Goal: Task Accomplishment & Management: Manage account settings

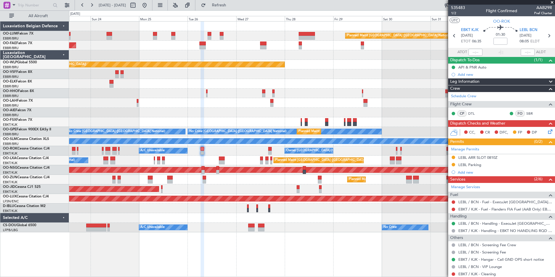
click at [552, 2] on span at bounding box center [552, 2] width 6 height 5
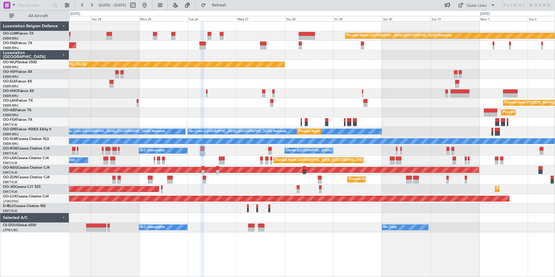
type input "0"
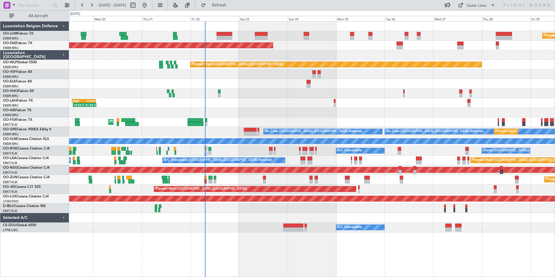
click at [373, 108] on div at bounding box center [312, 113] width 486 height 10
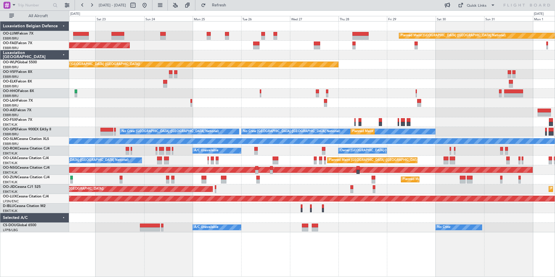
click at [209, 107] on div "Planned Maint Brussels (Brussels National) Planned Maint Kortrijk-Wevelgem Plan…" at bounding box center [312, 126] width 486 height 211
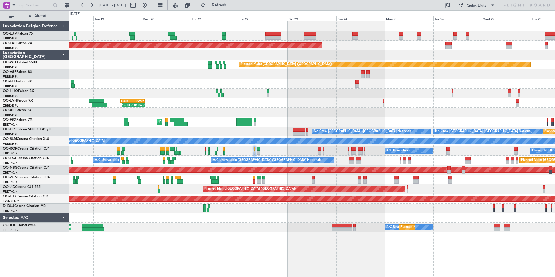
click at [396, 97] on div "Planned Maint Brussels (Brussels National) Planned Maint Brussels (Brussels Nat…" at bounding box center [312, 126] width 486 height 211
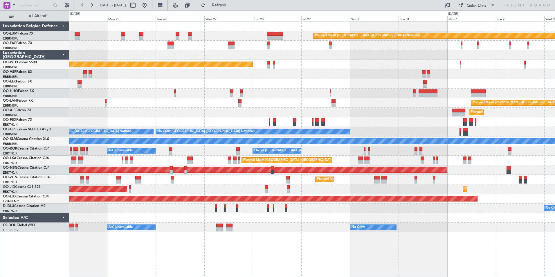
click at [0, 79] on html "18 Aug 2025 - 28 Aug 2025 Refresh Quick Links All Aircraft Planned Maint Brusse…" at bounding box center [277, 138] width 555 height 277
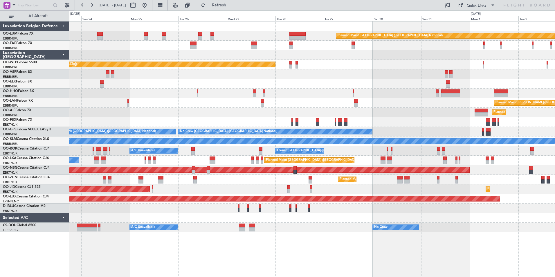
click at [112, 91] on div at bounding box center [312, 94] width 486 height 10
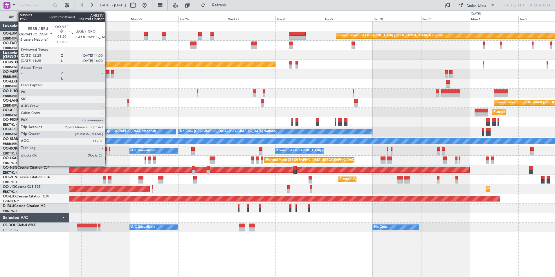
click at [108, 72] on div at bounding box center [107, 72] width 3 height 4
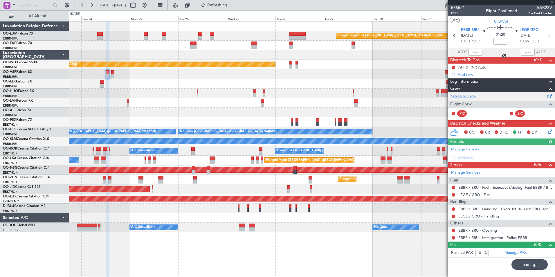
click at [474, 96] on link "Schedule Crew" at bounding box center [463, 96] width 25 height 6
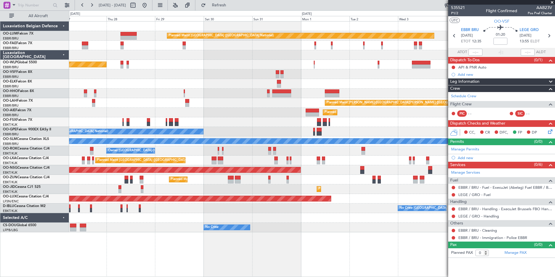
click at [146, 85] on div "Planned Maint Kortrijk-[GEOGRAPHIC_DATA]" at bounding box center [312, 84] width 486 height 10
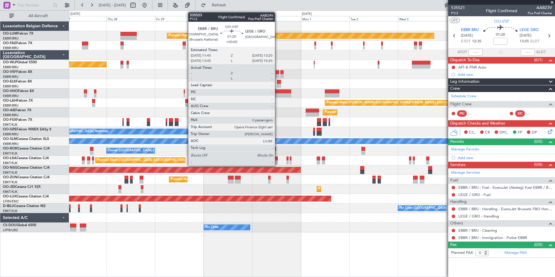
click at [278, 72] on div at bounding box center [277, 72] width 3 height 4
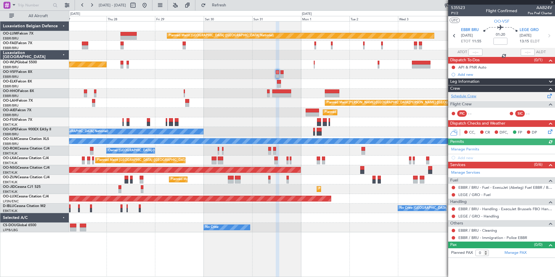
click at [471, 96] on link "Schedule Crew" at bounding box center [463, 96] width 25 height 6
click at [552, 2] on span at bounding box center [552, 2] width 6 height 5
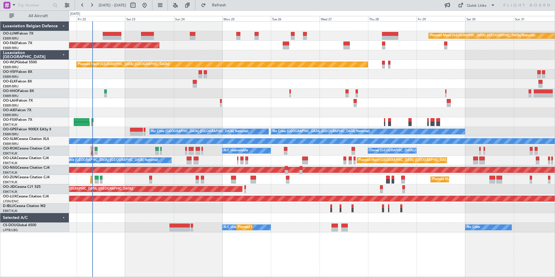
click at [468, 64] on div "Planned Maint Brussels (Brussels National) Planned Maint Kortrijk-Wevelgem Plan…" at bounding box center [312, 126] width 486 height 211
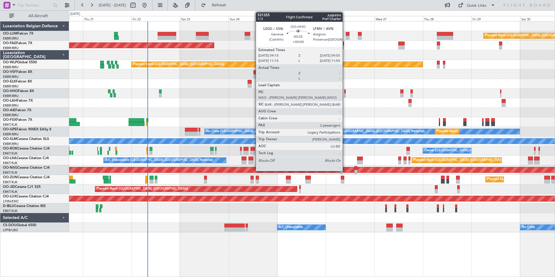
click at [346, 93] on div at bounding box center [312, 94] width 486 height 10
click at [344, 92] on div at bounding box center [344, 91] width 1 height 4
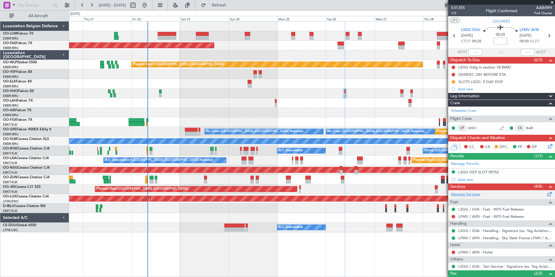
click at [469, 194] on link "Manage Services" at bounding box center [465, 195] width 29 height 6
click at [466, 194] on link "Manage Services" at bounding box center [465, 195] width 29 height 6
click at [553, 2] on span at bounding box center [552, 2] width 6 height 5
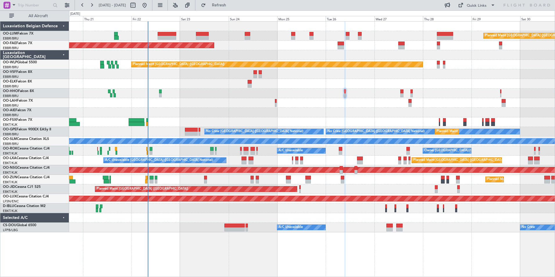
type input "0"
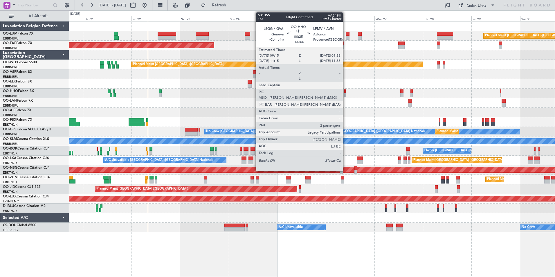
click at [345, 91] on div at bounding box center [344, 91] width 1 height 4
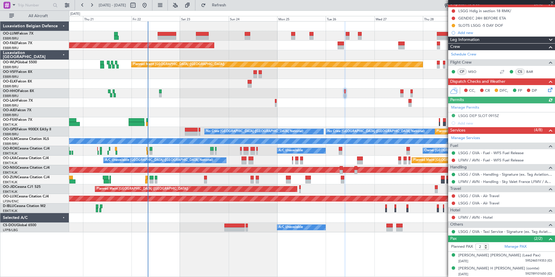
scroll to position [57, 0]
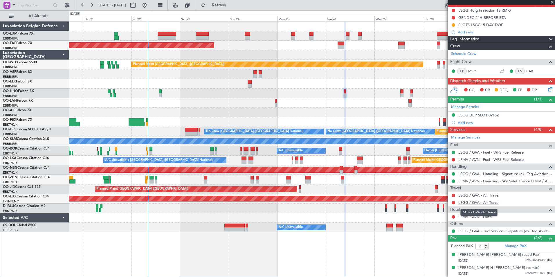
click at [471, 203] on link "LSGG / GVA - Air Travel" at bounding box center [478, 202] width 41 height 5
click at [471, 194] on link "LSGG / GVA - Air Travel" at bounding box center [478, 195] width 41 height 5
click at [475, 194] on link "LSGG / GVA - Air Travel" at bounding box center [478, 195] width 41 height 5
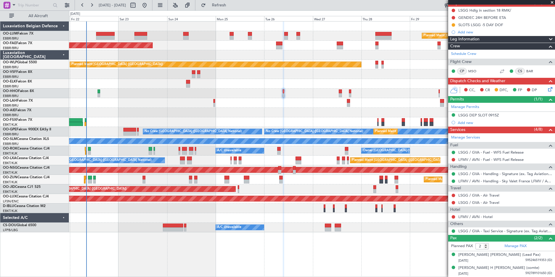
click at [274, 96] on div at bounding box center [312, 94] width 486 height 10
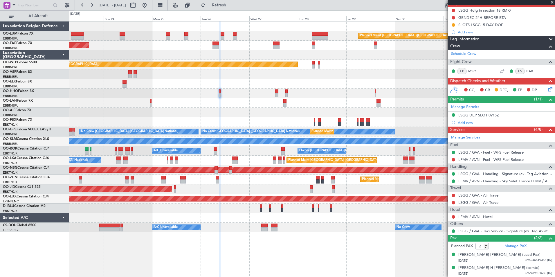
click at [306, 95] on div at bounding box center [312, 94] width 486 height 10
click at [473, 196] on link "LSGG / GVA - Air Travel" at bounding box center [478, 195] width 41 height 5
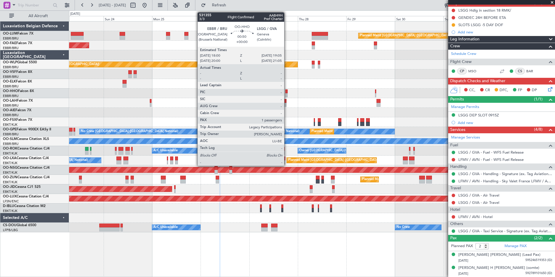
click at [287, 92] on div at bounding box center [286, 91] width 2 height 4
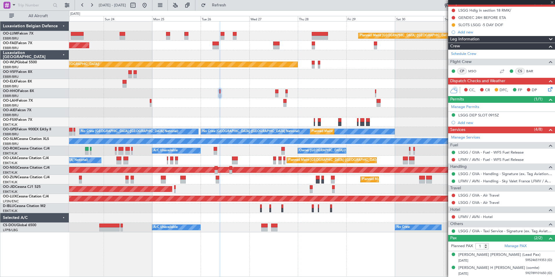
scroll to position [0, 0]
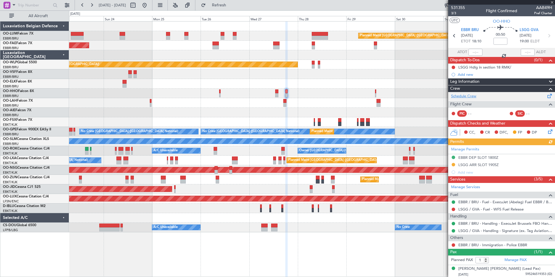
click at [466, 94] on link "Schedule Crew" at bounding box center [463, 96] width 25 height 6
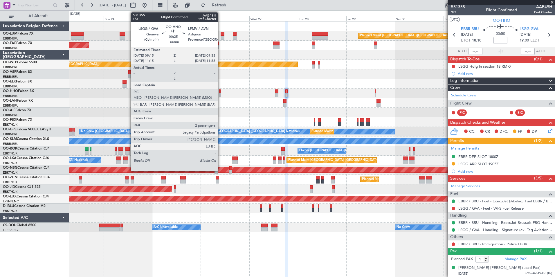
click at [220, 92] on div at bounding box center [219, 91] width 1 height 4
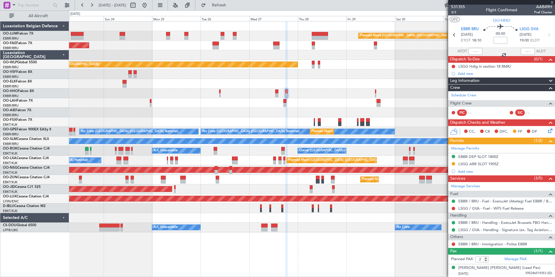
scroll to position [0, 0]
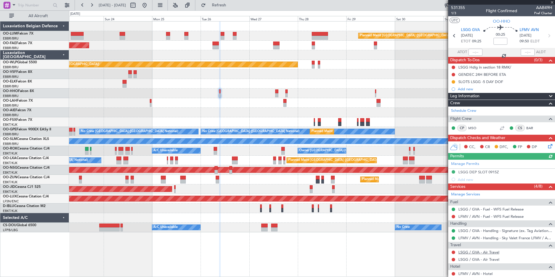
click at [490, 253] on link "LSGG / GVA - Air Travel" at bounding box center [478, 252] width 41 height 5
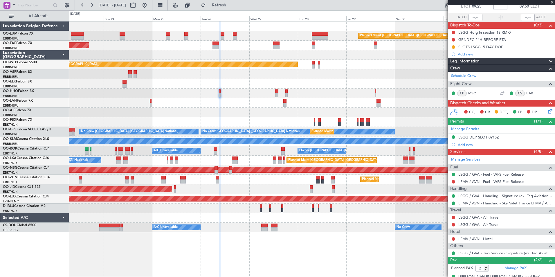
scroll to position [57, 0]
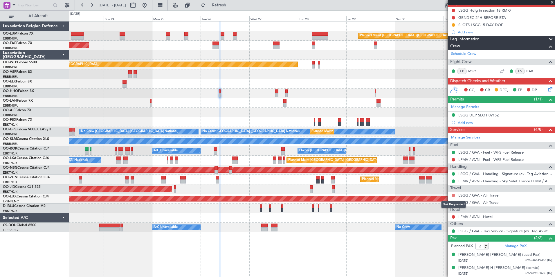
click at [453, 195] on button at bounding box center [453, 195] width 3 height 3
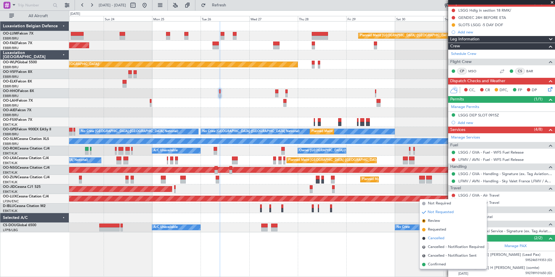
click at [424, 238] on span at bounding box center [423, 238] width 3 height 3
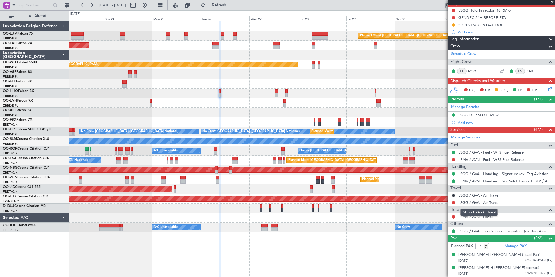
click at [472, 201] on link "LSGG / GVA - Air Travel" at bounding box center [478, 202] width 41 height 5
click at [553, 2] on span at bounding box center [552, 2] width 6 height 5
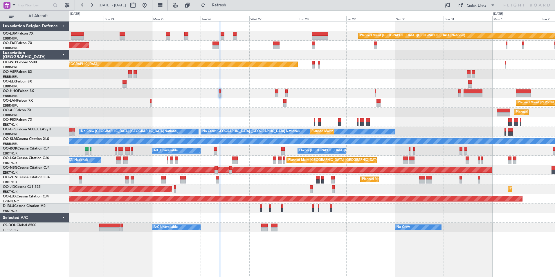
type input "0"
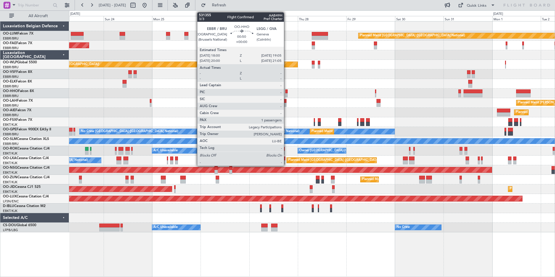
click at [287, 91] on div at bounding box center [286, 91] width 2 height 4
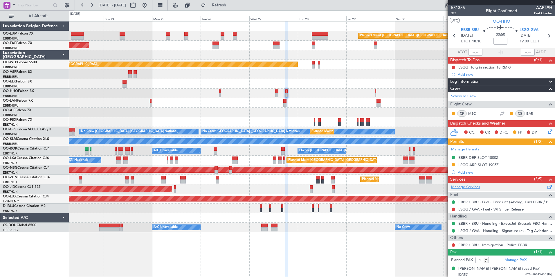
click at [474, 187] on link "Manage Services" at bounding box center [465, 187] width 29 height 6
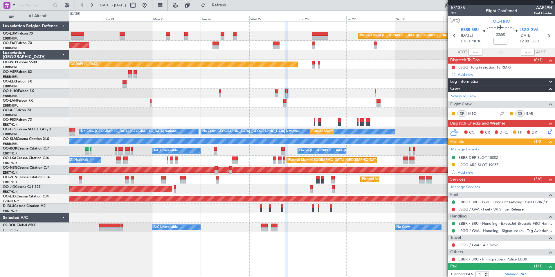
click at [552, 2] on span at bounding box center [552, 2] width 6 height 5
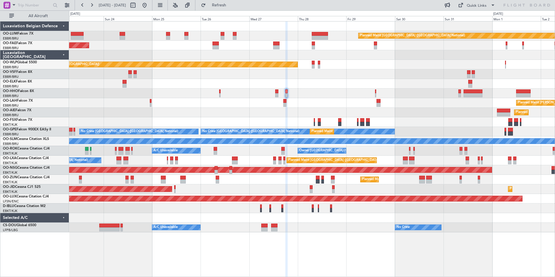
type input "0"
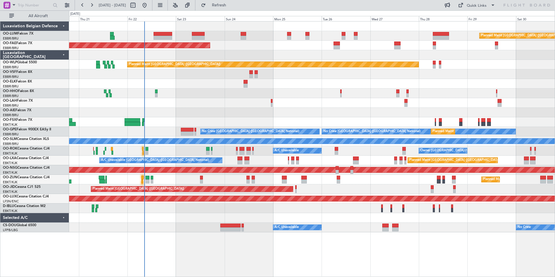
click at [270, 95] on div "Planned Maint Brussels (Brussels National) Planned Maint Kortrijk-Wevelgem Plan…" at bounding box center [312, 126] width 486 height 211
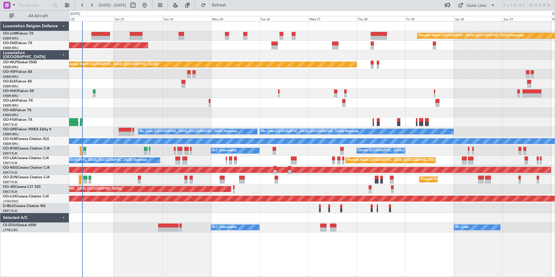
click at [270, 114] on div "Planned Maint [GEOGRAPHIC_DATA] ([GEOGRAPHIC_DATA])" at bounding box center [312, 113] width 486 height 10
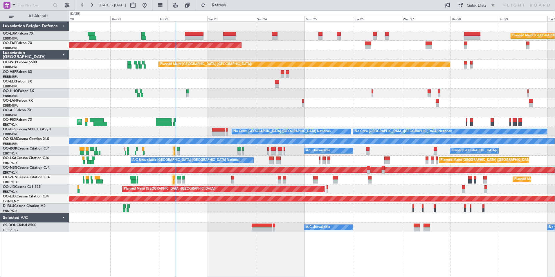
click at [261, 220] on div "Planned Maint Brussels (Brussels National) Planned Maint Kortrijk-Wevelgem Plan…" at bounding box center [312, 126] width 486 height 211
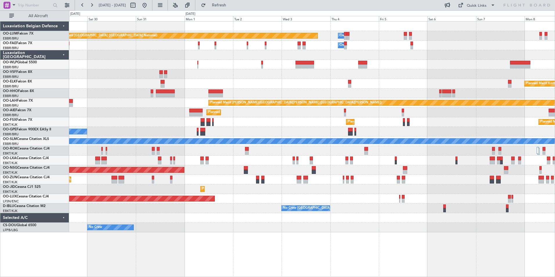
click at [48, 84] on div "Planned Maint Brussels (Brussels National) Owner Melsbroek Air Base Owner Melsb…" at bounding box center [277, 143] width 555 height 266
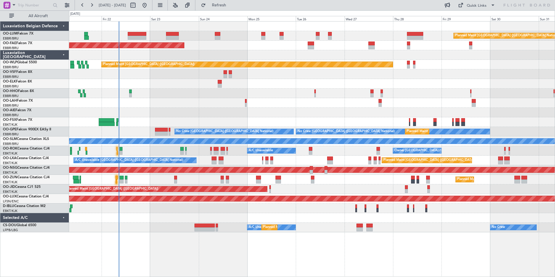
click at [555, 69] on html "29 Aug 2025 - 08 Sep 2025 Refresh Quick Links All Aircraft Planned Maint Brusse…" at bounding box center [277, 138] width 555 height 277
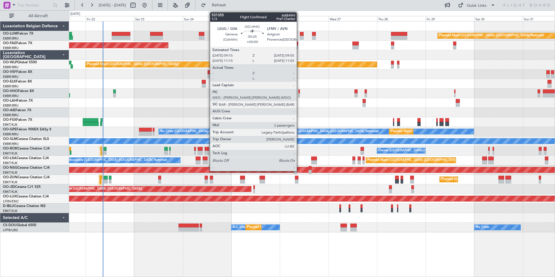
click at [300, 93] on div at bounding box center [298, 91] width 1 height 4
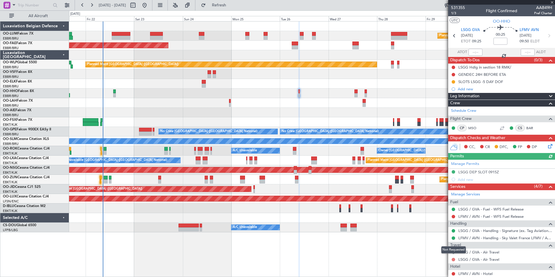
click at [453, 260] on button at bounding box center [453, 259] width 3 height 3
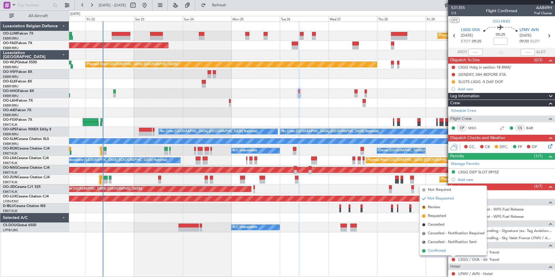
click at [433, 251] on span "Confirmed" at bounding box center [437, 251] width 18 height 6
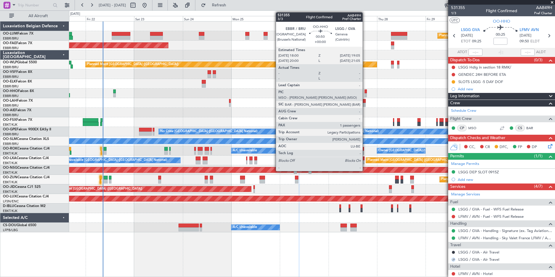
click at [365, 91] on div at bounding box center [366, 91] width 2 height 4
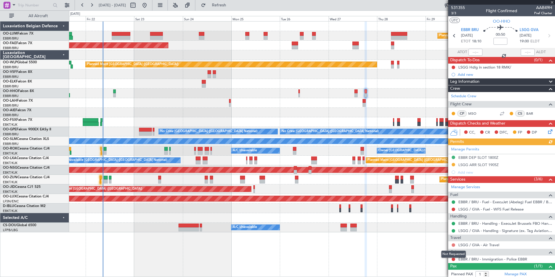
click at [455, 245] on button at bounding box center [453, 244] width 3 height 3
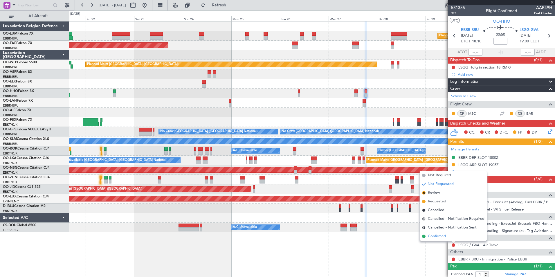
click at [434, 237] on span "Confirmed" at bounding box center [437, 236] width 18 height 6
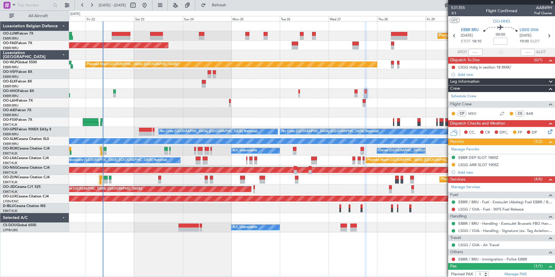
click at [553, 1] on span at bounding box center [552, 2] width 6 height 5
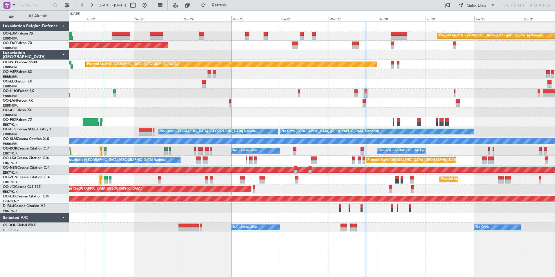
type input "0"
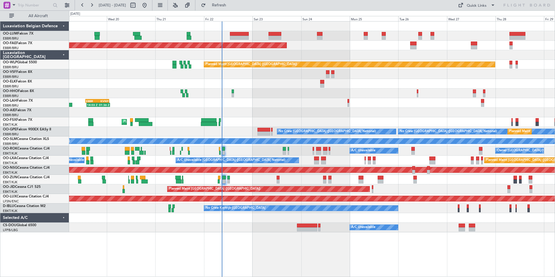
click at [248, 101] on div "14:03 Z 01:36 Z EBBR 13:30 Z KVNY 01:15 Z" at bounding box center [312, 103] width 486 height 10
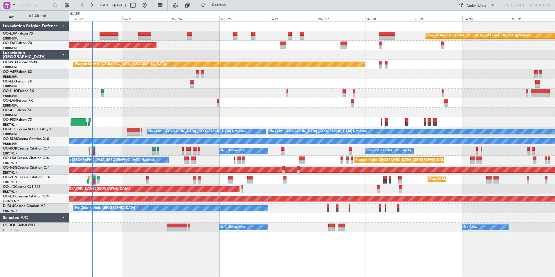
click at [257, 109] on div "Planned Maint [GEOGRAPHIC_DATA] ([GEOGRAPHIC_DATA])" at bounding box center [312, 113] width 486 height 10
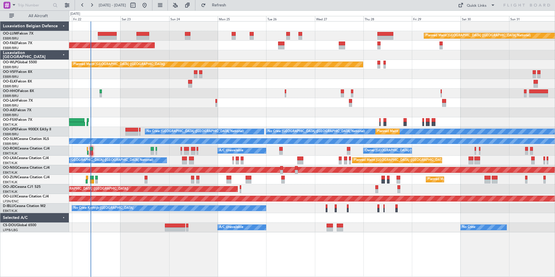
click at [0, 99] on html "21 Aug 2025 - 31 Aug 2025 Refresh Quick Links All Aircraft Planned Maint Brusse…" at bounding box center [277, 138] width 555 height 277
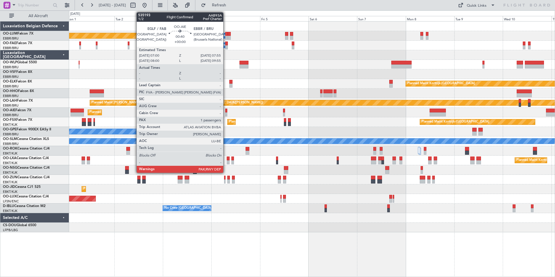
click at [226, 113] on div at bounding box center [226, 114] width 2 height 4
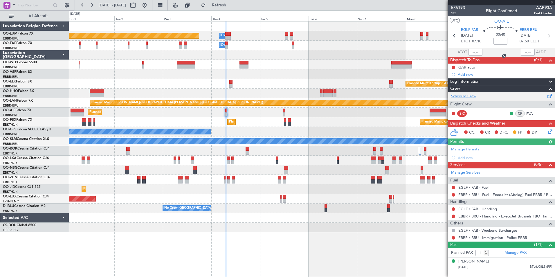
click at [467, 96] on link "Schedule Crew" at bounding box center [463, 96] width 25 height 6
click at [551, 2] on span at bounding box center [552, 2] width 6 height 5
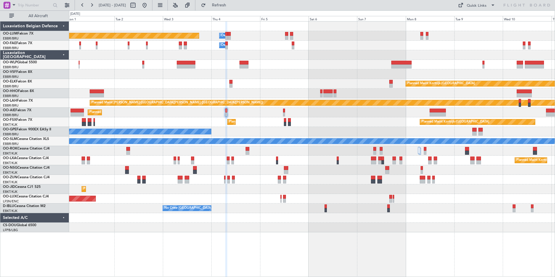
type input "0"
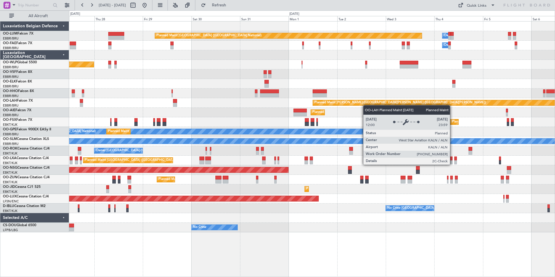
click at [367, 105] on div "Planned Maint Brussels (Brussels National) Owner Melsbroek Air Base Owner Melsb…" at bounding box center [312, 126] width 486 height 211
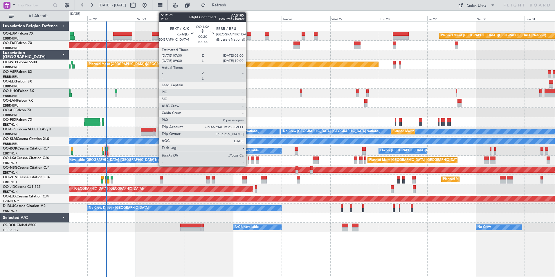
click at [248, 157] on div at bounding box center [248, 158] width 1 height 4
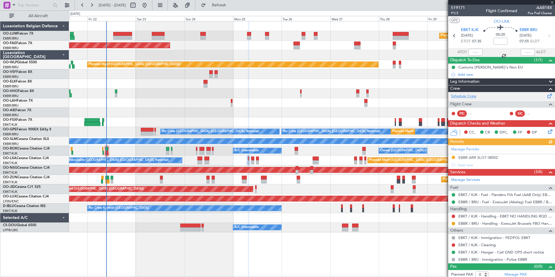
click at [464, 96] on link "Schedule Crew" at bounding box center [463, 96] width 25 height 6
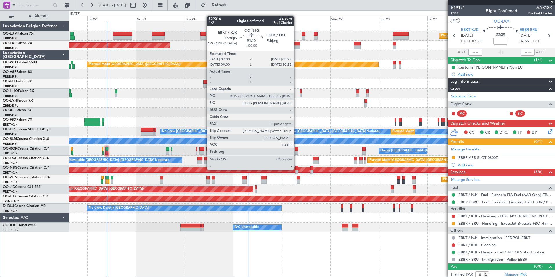
click at [296, 169] on div at bounding box center [297, 168] width 3 height 4
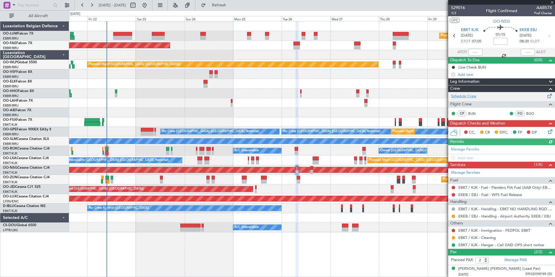
click at [467, 94] on link "Schedule Crew" at bounding box center [463, 96] width 25 height 6
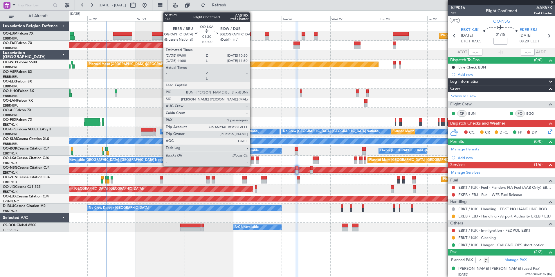
click at [253, 159] on div at bounding box center [252, 158] width 3 height 4
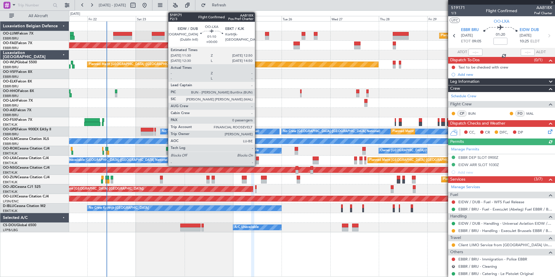
click at [257, 160] on div at bounding box center [257, 158] width 3 height 4
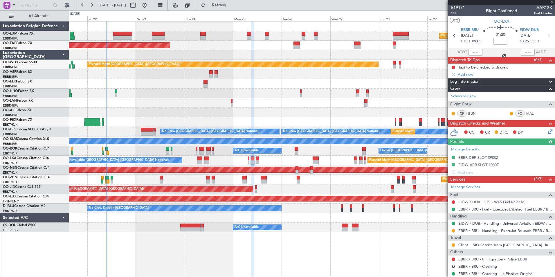
type input "0"
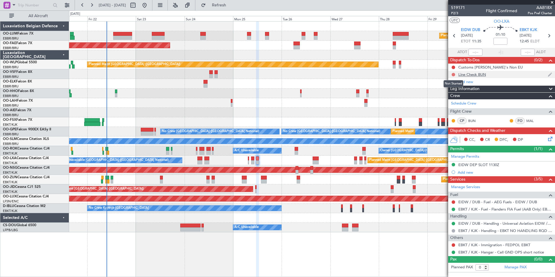
click at [453, 74] on button at bounding box center [453, 74] width 3 height 3
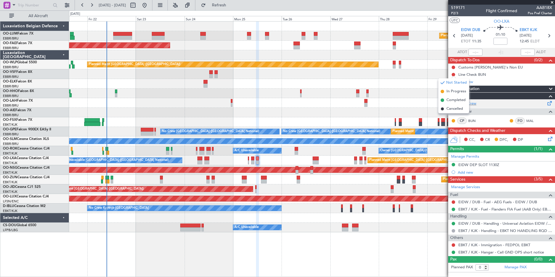
click at [451, 108] on span "Cancelled" at bounding box center [454, 109] width 17 height 6
click at [552, 2] on span at bounding box center [552, 2] width 6 height 5
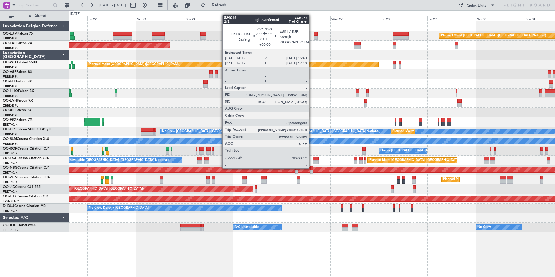
click at [312, 168] on div at bounding box center [311, 168] width 3 height 4
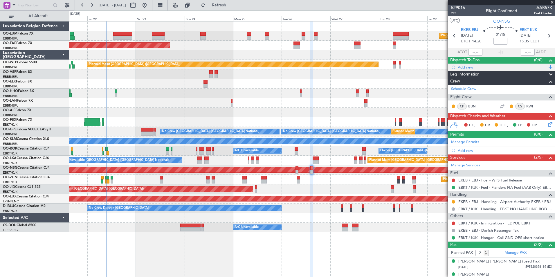
click at [459, 65] on div "Add new" at bounding box center [502, 67] width 89 height 5
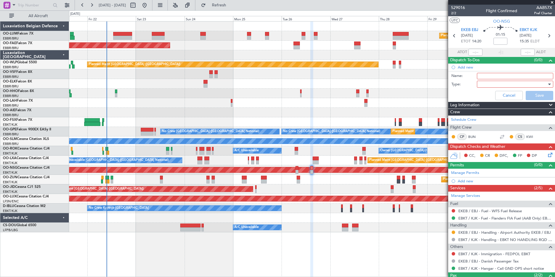
click at [482, 76] on input "Name:" at bounding box center [515, 76] width 76 height 6
type input "Line check"
click at [483, 82] on div at bounding box center [513, 84] width 68 height 9
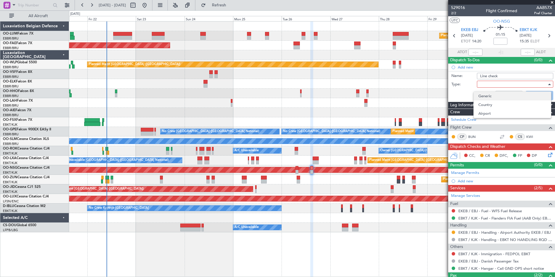
click at [489, 97] on span "Generic" at bounding box center [512, 96] width 68 height 9
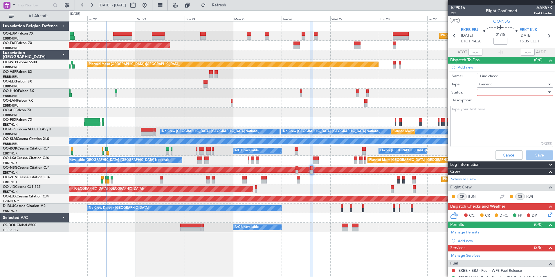
click at [483, 93] on div at bounding box center [513, 92] width 68 height 9
click at [488, 101] on span "Not Started" at bounding box center [512, 104] width 68 height 9
click at [476, 111] on textarea "Description:" at bounding box center [502, 127] width 103 height 42
type textarea "Line check BUN"
click at [528, 155] on button "Save" at bounding box center [540, 154] width 28 height 9
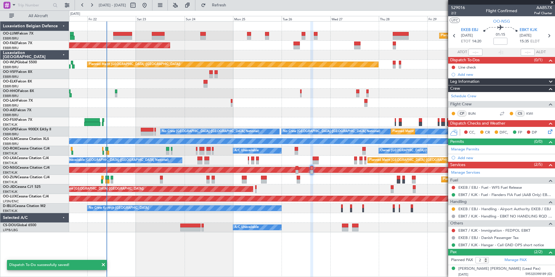
click at [455, 111] on div at bounding box center [453, 113] width 5 height 5
click at [454, 113] on button at bounding box center [453, 113] width 3 height 3
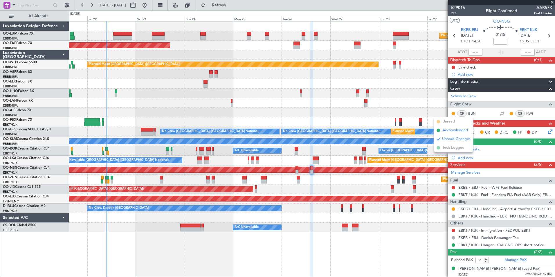
click at [452, 129] on span "Acknowledged" at bounding box center [455, 130] width 26 height 6
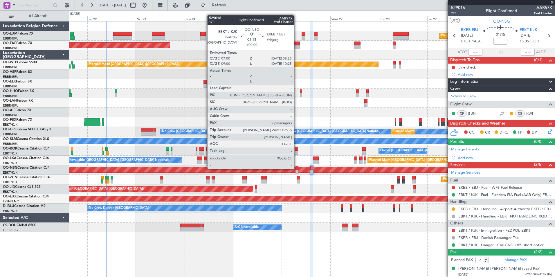
click at [297, 168] on div at bounding box center [297, 168] width 3 height 4
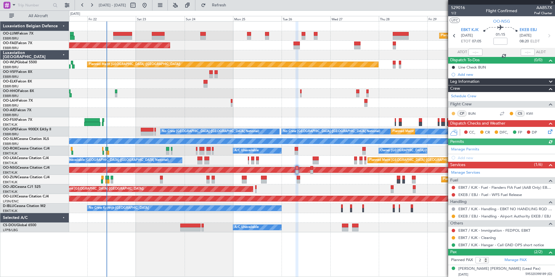
click at [453, 113] on button at bounding box center [453, 113] width 3 height 3
click at [452, 130] on span "Acknowledged" at bounding box center [455, 130] width 26 height 6
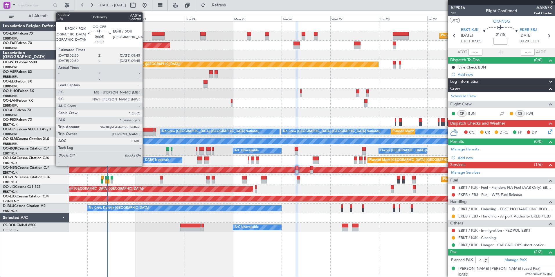
click at [145, 131] on div at bounding box center [147, 130] width 13 height 4
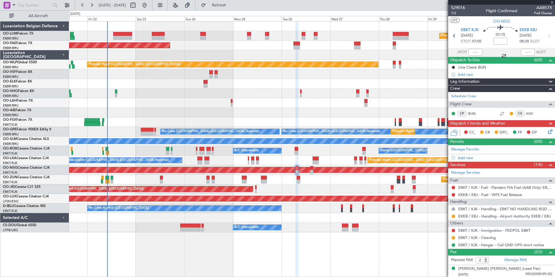
type input "-00:25"
type input "1"
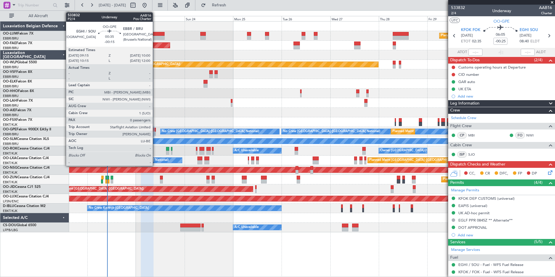
click at [155, 129] on div at bounding box center [155, 130] width 2 height 4
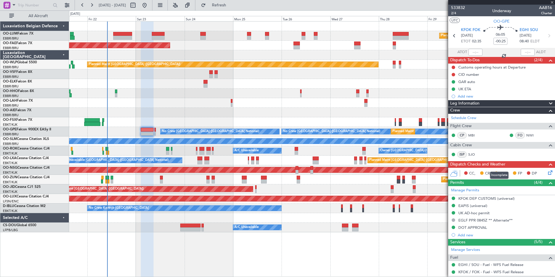
type input "-00:15"
type input "0"
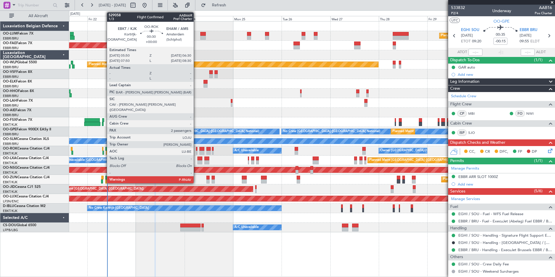
click at [196, 149] on div at bounding box center [196, 149] width 1 height 4
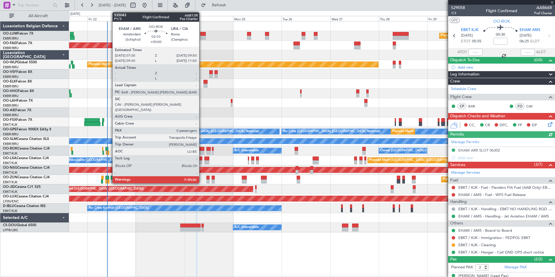
click at [202, 149] on div at bounding box center [201, 149] width 5 height 4
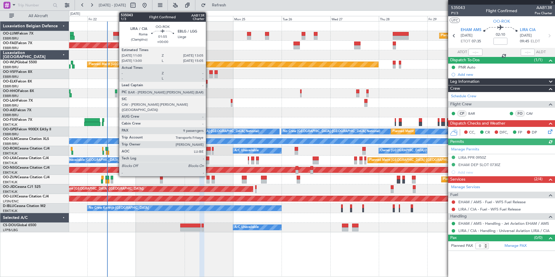
click at [208, 149] on div at bounding box center [208, 149] width 4 height 4
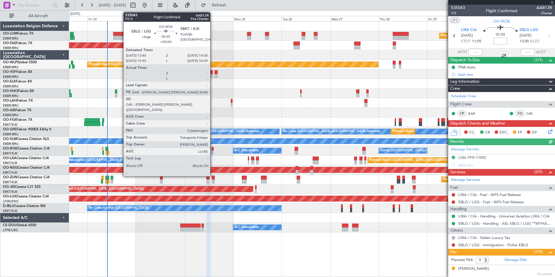
click at [213, 150] on div at bounding box center [213, 149] width 2 height 4
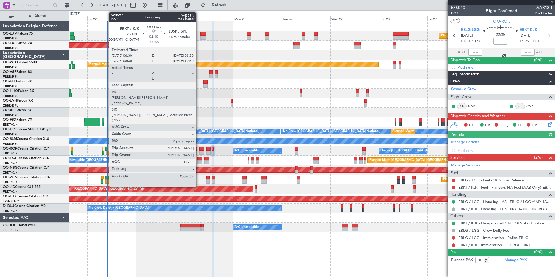
click at [199, 161] on div at bounding box center [199, 162] width 5 height 4
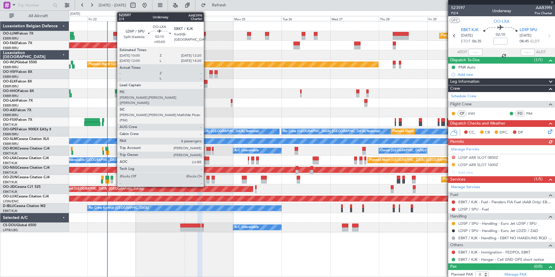
click at [206, 159] on div at bounding box center [206, 158] width 5 height 4
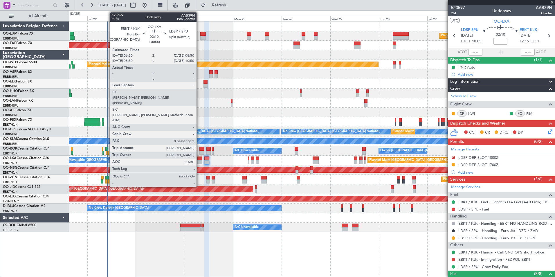
click at [199, 160] on div at bounding box center [199, 158] width 5 height 4
click at [200, 159] on div at bounding box center [199, 158] width 5 height 4
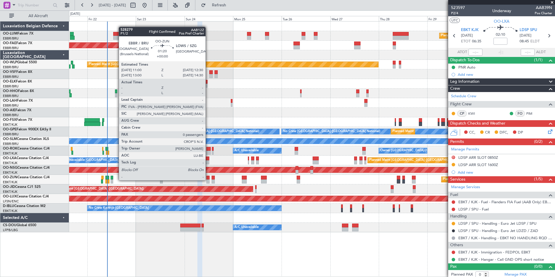
click at [208, 180] on div at bounding box center [207, 181] width 3 height 4
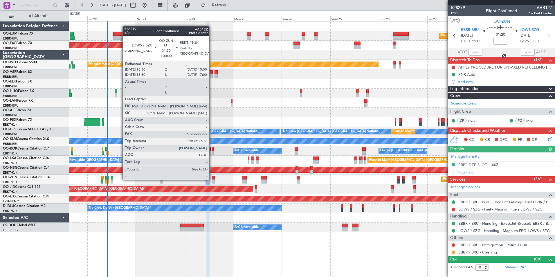
click at [212, 179] on div at bounding box center [213, 178] width 3 height 4
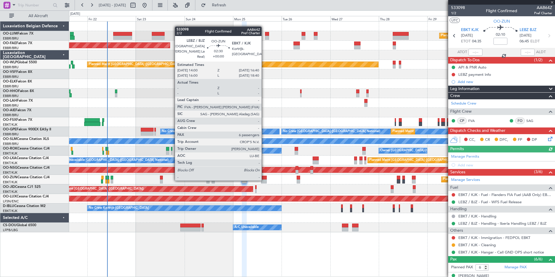
click at [264, 180] on div at bounding box center [264, 181] width 6 height 4
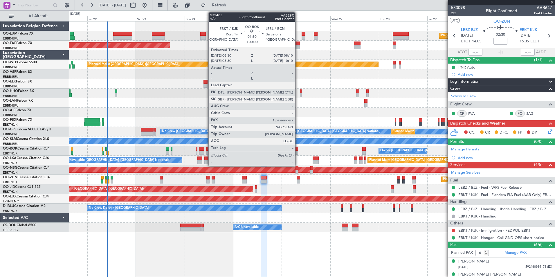
click at [298, 149] on div at bounding box center [296, 149] width 3 height 4
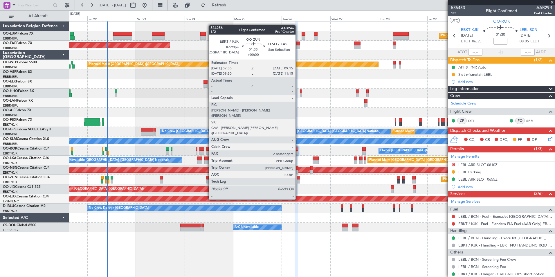
click at [298, 178] on div at bounding box center [299, 178] width 4 height 4
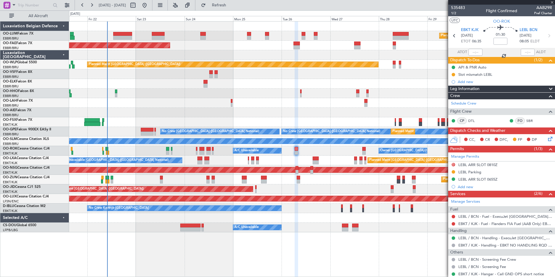
type input "2"
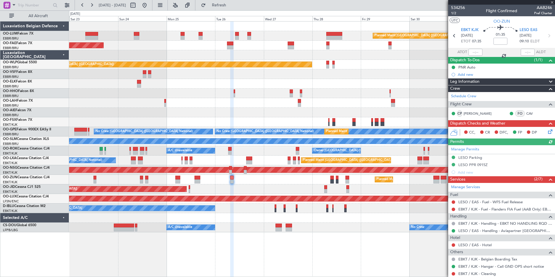
click at [291, 109] on div "Planned Maint [GEOGRAPHIC_DATA] ([GEOGRAPHIC_DATA])" at bounding box center [312, 113] width 486 height 10
click at [552, 3] on span at bounding box center [552, 2] width 6 height 5
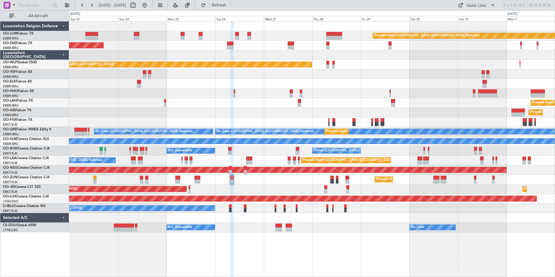
type input "0"
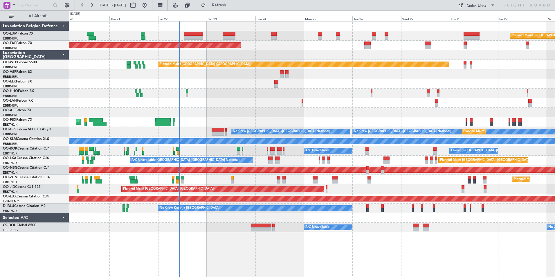
click at [309, 98] on div "Planned Maint [GEOGRAPHIC_DATA] ([GEOGRAPHIC_DATA] National) Planned Maint [GEO…" at bounding box center [312, 126] width 486 height 211
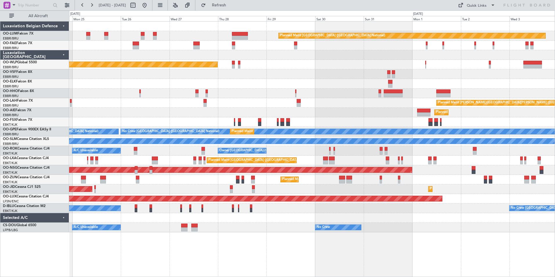
click at [116, 113] on div "Planned Maint [GEOGRAPHIC_DATA] ([GEOGRAPHIC_DATA])" at bounding box center [312, 113] width 486 height 10
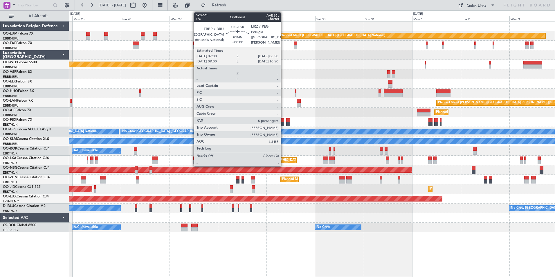
click at [283, 120] on div at bounding box center [282, 120] width 4 height 4
click at [284, 120] on div at bounding box center [282, 120] width 4 height 4
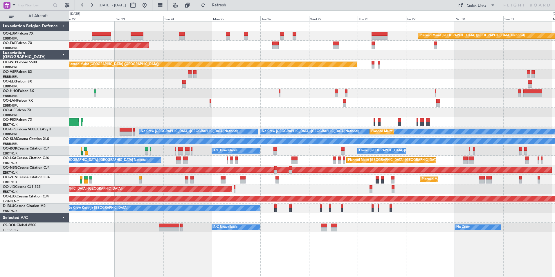
click at [341, 109] on div "Planned Maint [GEOGRAPHIC_DATA] ([GEOGRAPHIC_DATA])" at bounding box center [312, 113] width 486 height 10
click at [243, 96] on div at bounding box center [312, 94] width 486 height 10
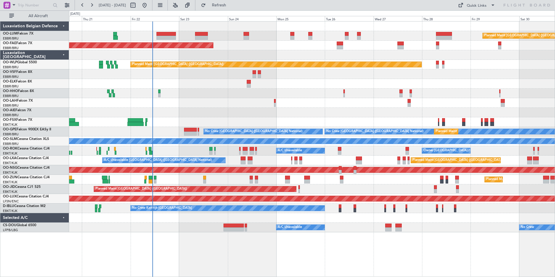
click at [293, 98] on div at bounding box center [312, 94] width 486 height 10
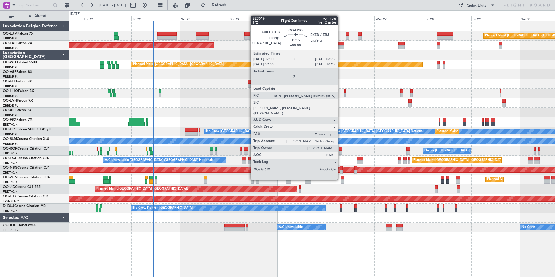
click at [340, 169] on div at bounding box center [341, 168] width 3 height 4
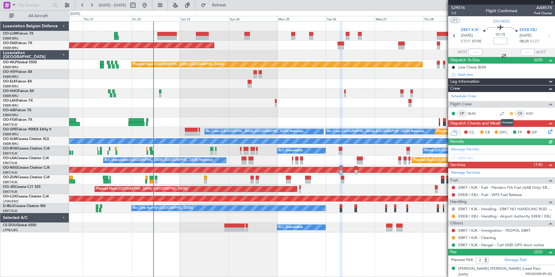
click at [510, 113] on button at bounding box center [511, 113] width 3 height 3
click at [499, 131] on span "Acknowledged" at bounding box center [509, 130] width 26 height 6
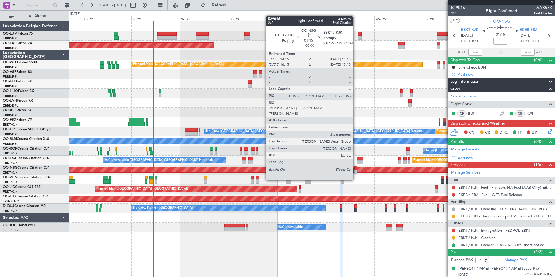
click at [356, 169] on div at bounding box center [355, 168] width 3 height 4
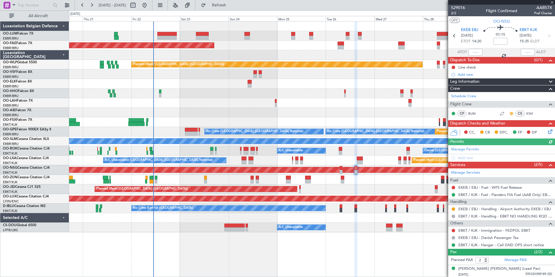
click at [510, 113] on button at bounding box center [511, 113] width 3 height 3
click at [501, 130] on span "Acknowledged" at bounding box center [509, 130] width 26 height 6
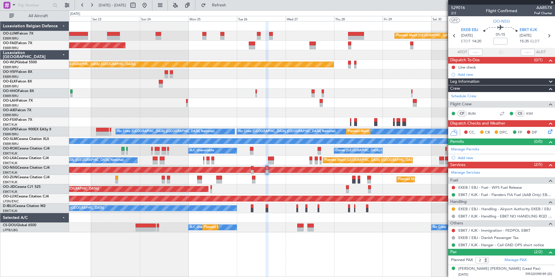
click at [549, 5] on div "529016 2/2 Flight Confirmed AAB57X Pref Charter" at bounding box center [501, 11] width 107 height 12
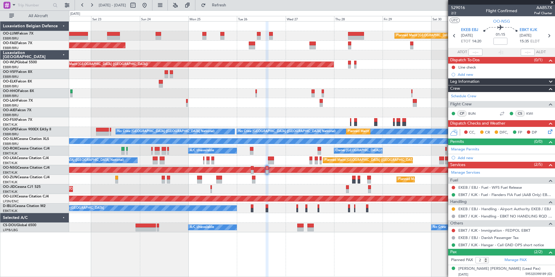
click at [552, 3] on span at bounding box center [552, 2] width 6 height 5
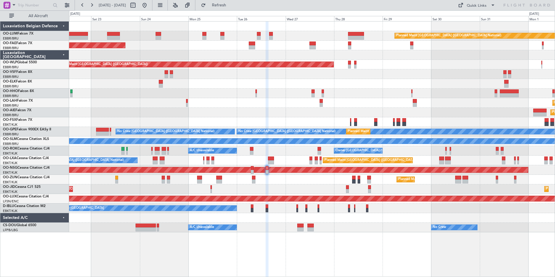
type input "0"
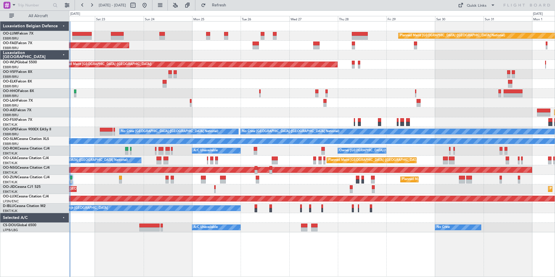
click at [147, 102] on div "Planned Maint Alton-st Louis (St Louis Regl) 14:03 Z 01:36 Z EBBR 13:30 Z KVNY …" at bounding box center [312, 103] width 486 height 10
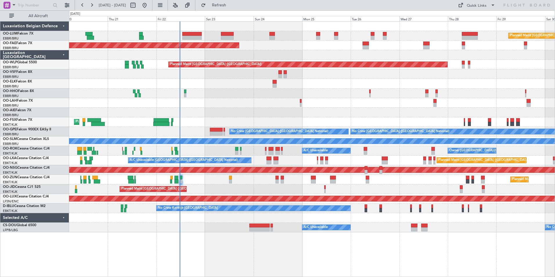
click at [262, 114] on div "Planned Maint [GEOGRAPHIC_DATA] ([GEOGRAPHIC_DATA])" at bounding box center [312, 113] width 486 height 10
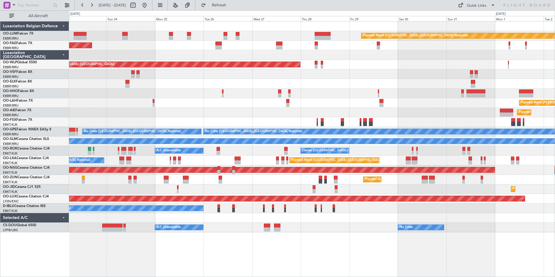
click at [249, 162] on div "Planned Maint Brussels (Brussels National) A/C Unavailable Brussels (Brussels N…" at bounding box center [312, 161] width 486 height 10
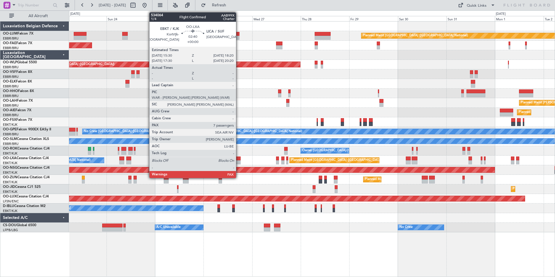
click at [239, 162] on div at bounding box center [238, 162] width 6 height 4
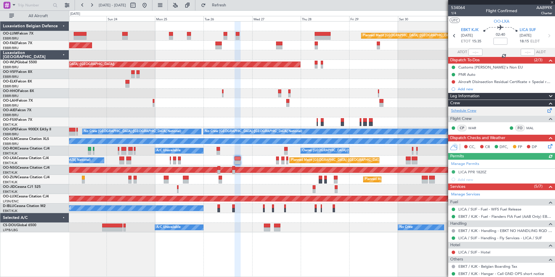
click at [473, 110] on link "Schedule Crew" at bounding box center [463, 111] width 25 height 6
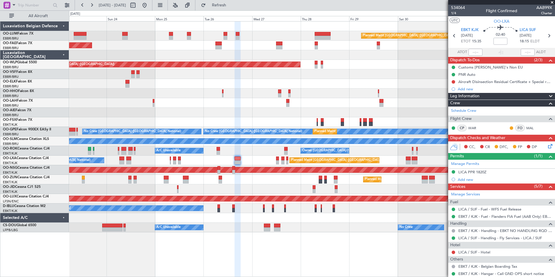
click at [553, 1] on span at bounding box center [552, 2] width 6 height 5
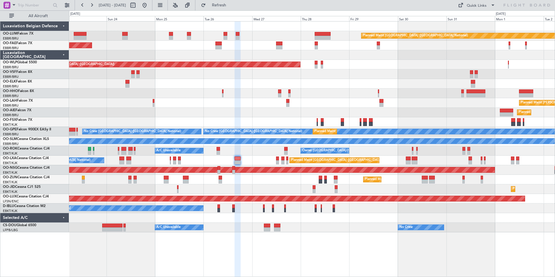
type input "0"
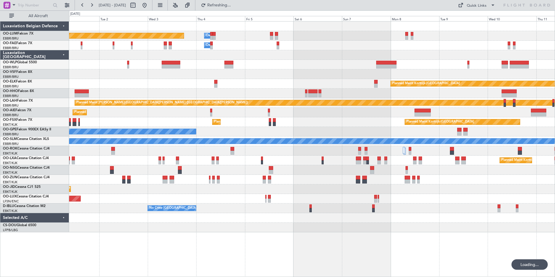
click at [52, 56] on div "Planned Maint Brussels (Brussels National) Owner Melsbroek Air Base Owner Melsb…" at bounding box center [277, 143] width 555 height 266
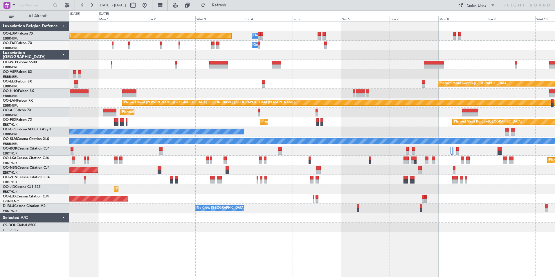
click at [206, 155] on div "Owner [GEOGRAPHIC_DATA]-[GEOGRAPHIC_DATA]" at bounding box center [312, 151] width 486 height 10
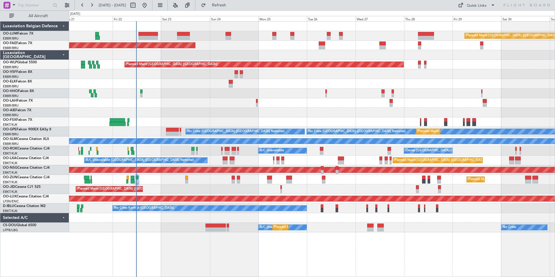
click at [555, 123] on html "30 Aug 2025 - 09 Sep 2025 Refresh Quick Links All Aircraft Planned Maint Brusse…" at bounding box center [277, 138] width 555 height 277
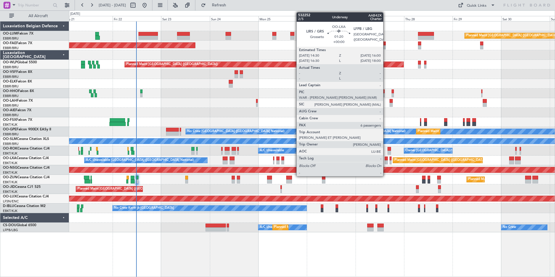
click at [386, 158] on div at bounding box center [386, 158] width 3 height 4
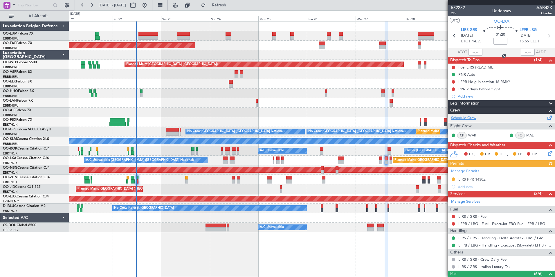
click at [466, 116] on link "Schedule Crew" at bounding box center [463, 118] width 25 height 6
click at [552, 4] on span at bounding box center [552, 2] width 6 height 5
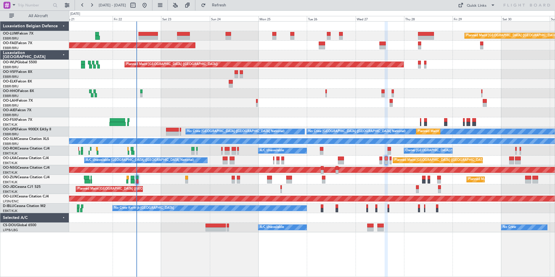
type input "0"
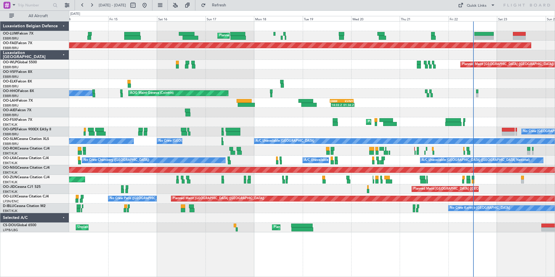
click at [555, 64] on html "[DATE] - [DATE] Refresh Quick Links All Aircraft Planned Maint [GEOGRAPHIC_DATA…" at bounding box center [277, 138] width 555 height 277
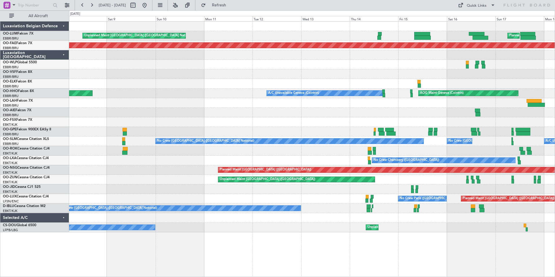
click at [515, 76] on div "Planned Maint [GEOGRAPHIC_DATA] ([GEOGRAPHIC_DATA] National) Unplanned Maint [G…" at bounding box center [312, 126] width 486 height 211
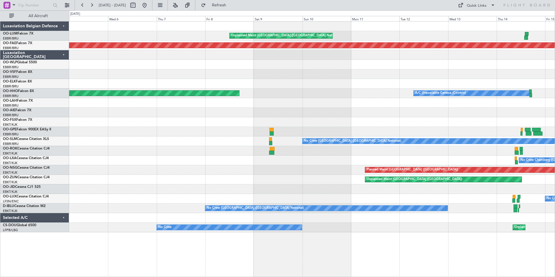
click at [455, 75] on div "Unplanned Maint [GEOGRAPHIC_DATA] ([GEOGRAPHIC_DATA] National) Planned Maint [G…" at bounding box center [312, 126] width 486 height 211
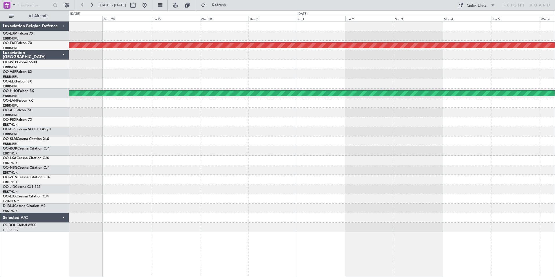
click at [365, 73] on div at bounding box center [312, 74] width 486 height 10
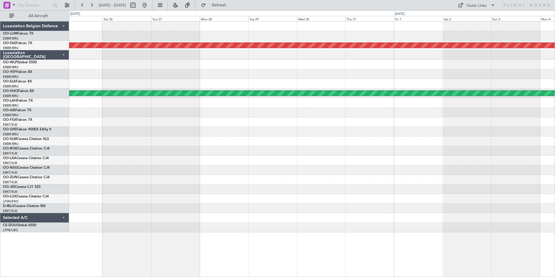
click at [411, 85] on div "Planned Maint Kortrijk-[GEOGRAPHIC_DATA] Planned Maint Geneva ([GEOGRAPHIC_DATA…" at bounding box center [312, 126] width 486 height 211
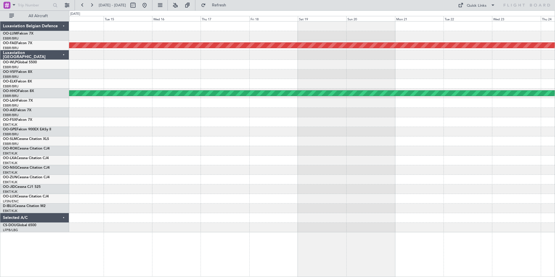
click at [394, 85] on div at bounding box center [312, 84] width 486 height 10
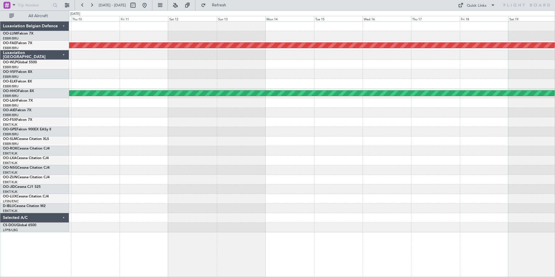
click at [396, 87] on div "Planned Maint Kortrijk-[GEOGRAPHIC_DATA] Planned Maint Geneva ([GEOGRAPHIC_DATA…" at bounding box center [312, 126] width 486 height 211
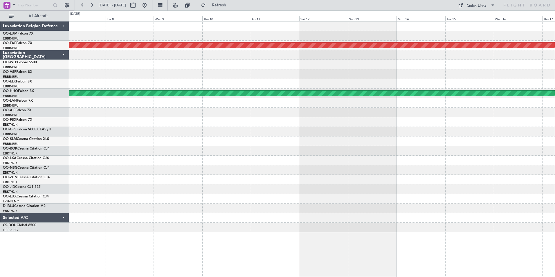
click at [370, 84] on div "Planned Maint Kortrijk-[GEOGRAPHIC_DATA] Planned Maint Geneva ([GEOGRAPHIC_DATA…" at bounding box center [312, 126] width 486 height 211
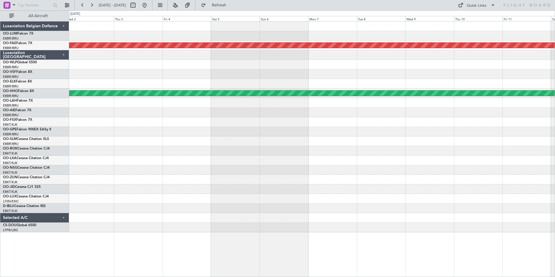
click at [361, 67] on div at bounding box center [312, 65] width 486 height 10
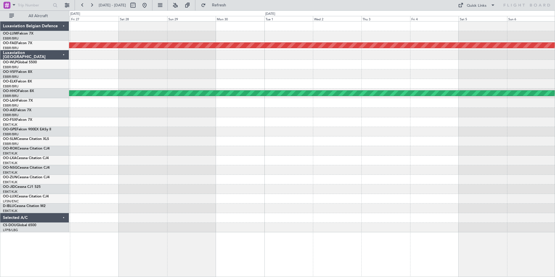
click at [382, 67] on div at bounding box center [312, 65] width 486 height 10
click at [413, 64] on div "Planned Maint Kortrijk-[GEOGRAPHIC_DATA] Planned Maint Geneva ([GEOGRAPHIC_DATA…" at bounding box center [312, 126] width 486 height 211
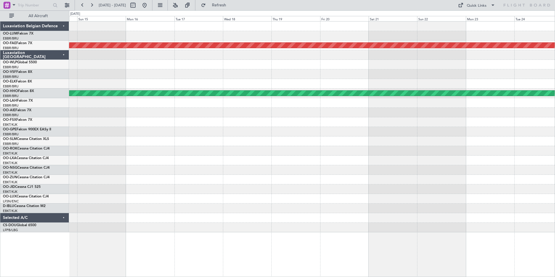
click at [351, 72] on div "Planned Maint Kortrijk-[GEOGRAPHIC_DATA] Planned Maint Geneva ([GEOGRAPHIC_DATA…" at bounding box center [312, 126] width 486 height 211
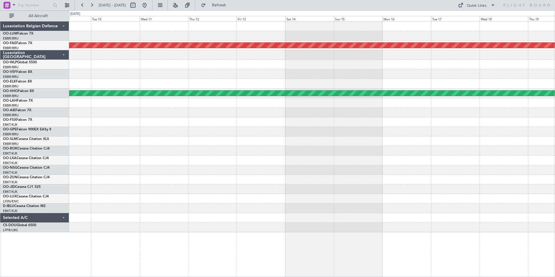
click at [366, 75] on div at bounding box center [312, 74] width 486 height 10
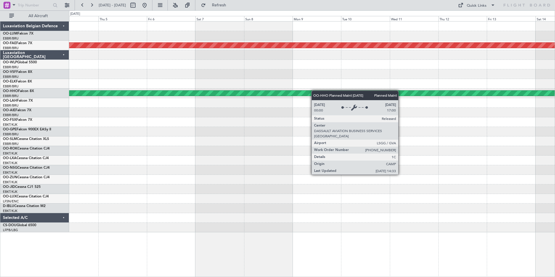
click at [355, 91] on div "Planned Maint Kortrijk-[GEOGRAPHIC_DATA] Planned Maint Geneva ([GEOGRAPHIC_DATA…" at bounding box center [312, 126] width 486 height 211
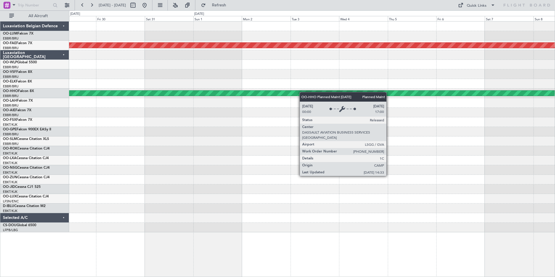
click at [391, 95] on div "Planned Maint Kortrijk-[GEOGRAPHIC_DATA] Planned Maint Geneva ([GEOGRAPHIC_DATA…" at bounding box center [312, 126] width 486 height 211
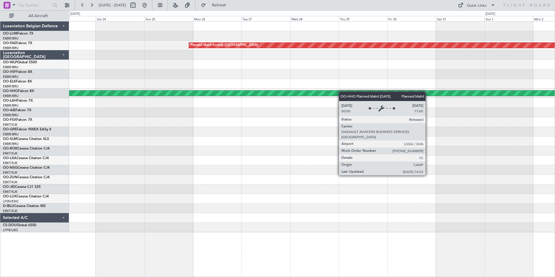
click at [411, 95] on div "Planned Maint Kortrijk-[GEOGRAPHIC_DATA] Planned Maint Geneva ([GEOGRAPHIC_DATA…" at bounding box center [312, 126] width 486 height 211
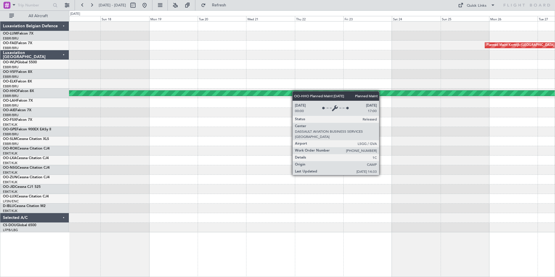
click at [383, 94] on div "Planned Maint Kortrijk-[GEOGRAPHIC_DATA] Planned Maint Geneva ([GEOGRAPHIC_DATA…" at bounding box center [312, 126] width 486 height 211
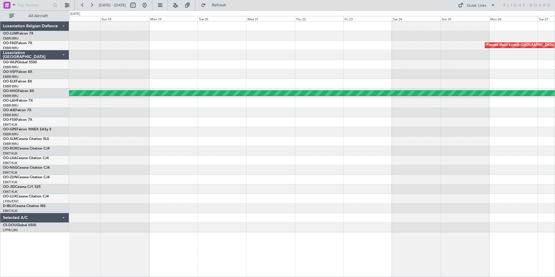
click at [419, 76] on div "Planned Maint Kortrijk-[GEOGRAPHIC_DATA] Planned Maint Geneva ([GEOGRAPHIC_DATA…" at bounding box center [312, 126] width 486 height 211
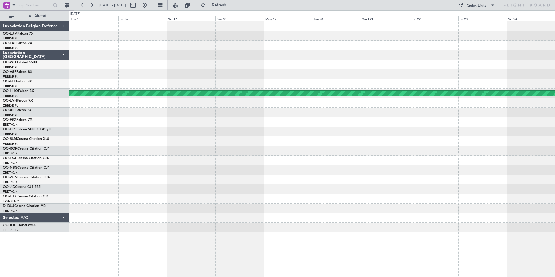
click at [0, 59] on html "[DATE] - [DATE] Refresh Quick Links All Aircraft Planned Maint [GEOGRAPHIC_DATA…" at bounding box center [277, 138] width 555 height 277
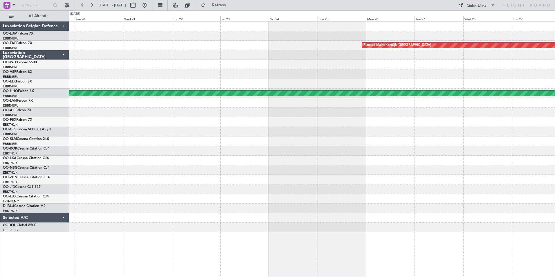
click at [0, 72] on html "[DATE] - [DATE] Refresh Quick Links All Aircraft Planned Maint [GEOGRAPHIC_DATA…" at bounding box center [277, 138] width 555 height 277
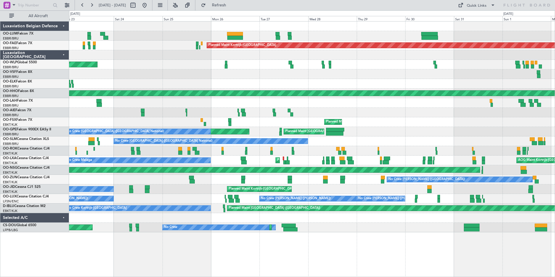
click at [0, 86] on html "[DATE] - [DATE] Refresh Quick Links All Aircraft Planned Maint [GEOGRAPHIC_DATA…" at bounding box center [277, 138] width 555 height 277
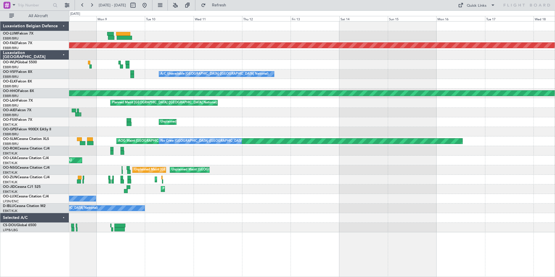
click at [0, 65] on html "[DATE] - [DATE] Refresh Quick Links All Aircraft Planned Maint [GEOGRAPHIC_DATA…" at bounding box center [277, 138] width 555 height 277
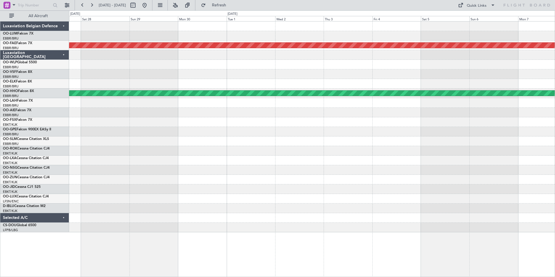
click at [0, 53] on html "[DATE] - [DATE] Refresh Quick Links All Aircraft Planned Maint [GEOGRAPHIC_DATA…" at bounding box center [277, 138] width 555 height 277
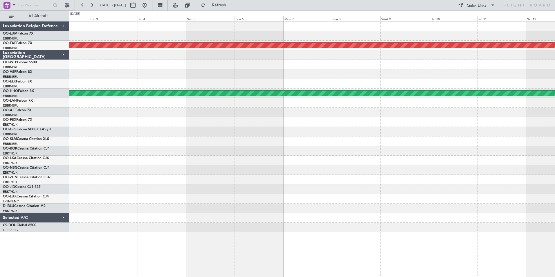
click at [0, 47] on html "[DATE] - [DATE] Refresh Quick Links All Aircraft Planned Maint [GEOGRAPHIC_DATA…" at bounding box center [277, 138] width 555 height 277
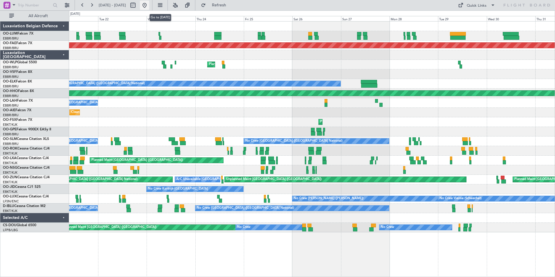
click at [149, 6] on button at bounding box center [144, 5] width 9 height 9
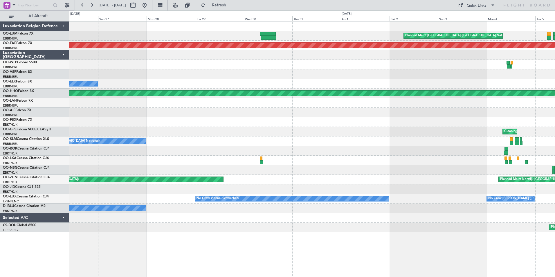
click at [0, 64] on html "[DATE] - [DATE] Refresh Quick Links All Aircraft Planned Maint [GEOGRAPHIC_DATA…" at bounding box center [277, 138] width 555 height 277
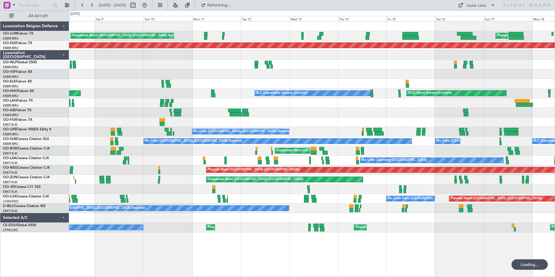
click at [0, 44] on html "[DATE] - [DATE] Refreshing... Quick Links All Aircraft Unplanned Maint [GEOGRAP…" at bounding box center [277, 138] width 555 height 277
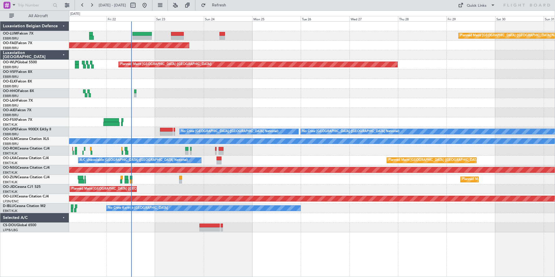
click at [73, 66] on div "Planned Maint [GEOGRAPHIC_DATA] ([GEOGRAPHIC_DATA])" at bounding box center [312, 65] width 486 height 10
